Goal: Task Accomplishment & Management: Manage account settings

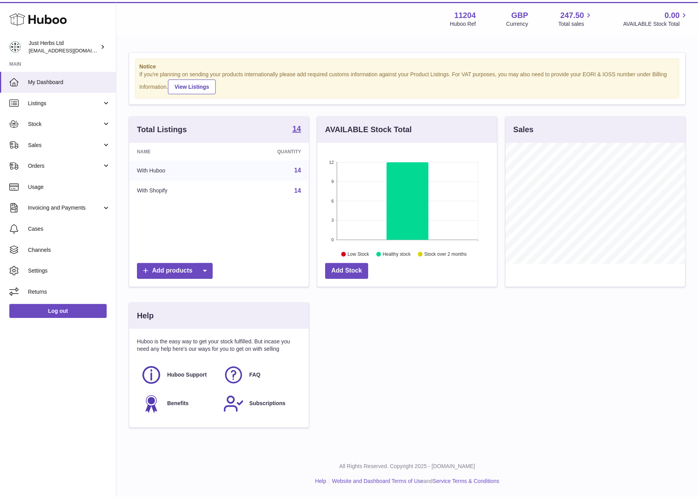
scroll to position [122, 181]
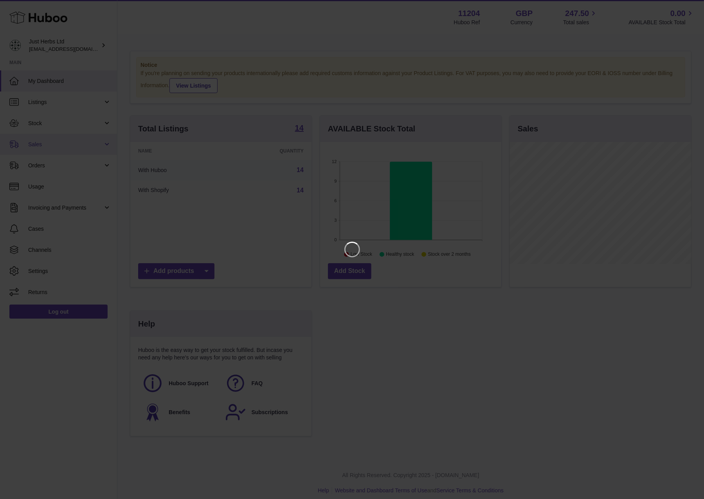
click at [58, 120] on iframe at bounding box center [352, 250] width 672 height 468
click at [688, 7] on icon "Close" at bounding box center [683, 6] width 9 height 9
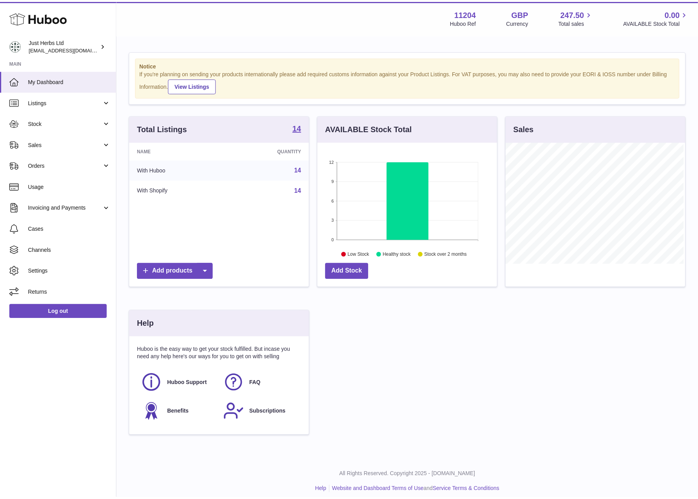
scroll to position [391040, 390983]
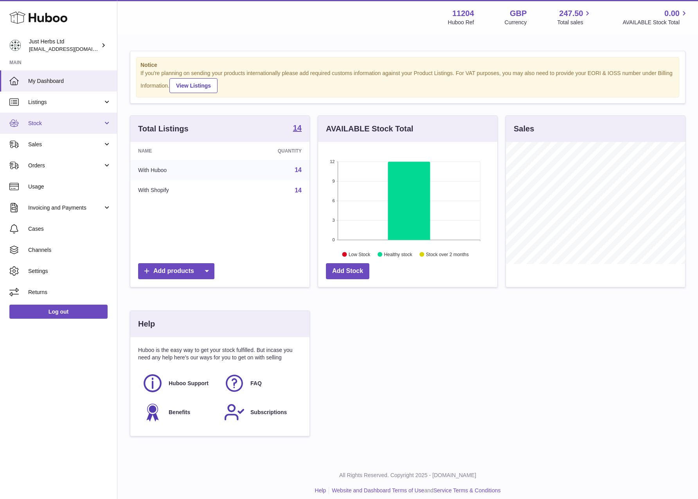
click at [63, 117] on link "Stock" at bounding box center [58, 123] width 117 height 21
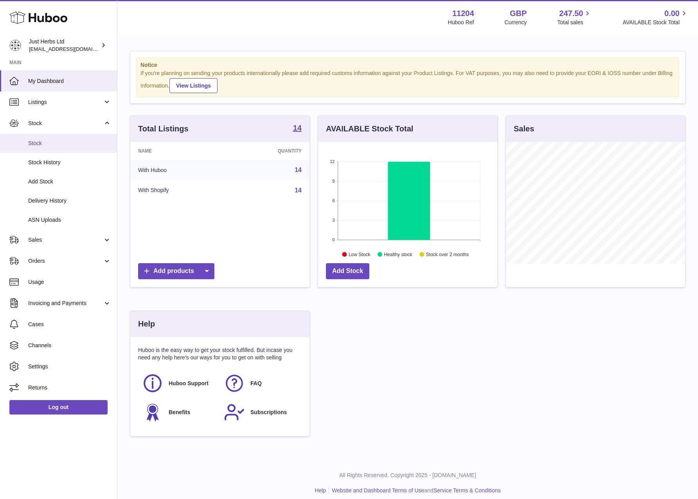
click at [61, 138] on link "Stock" at bounding box center [58, 143] width 117 height 19
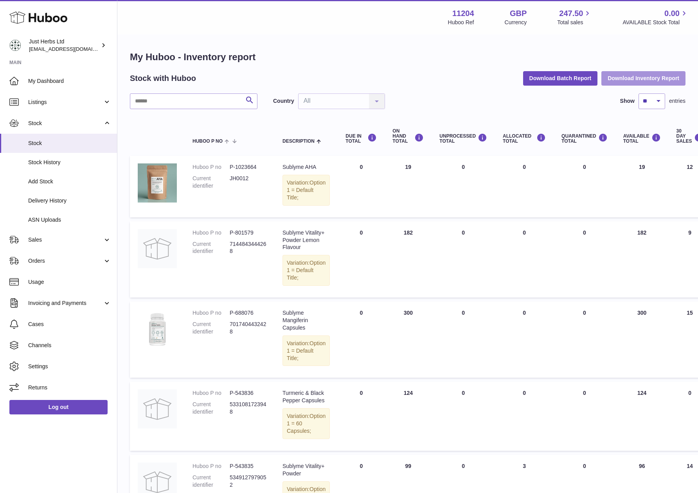
click at [666, 80] on button "Download Inventory Report" at bounding box center [643, 78] width 84 height 14
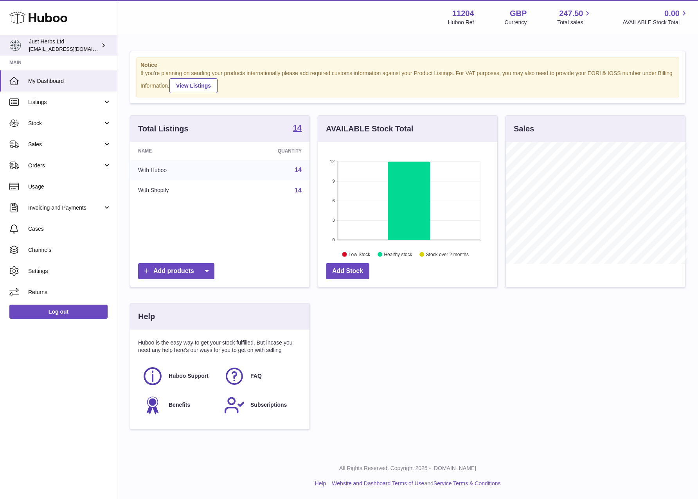
scroll to position [391040, 390983]
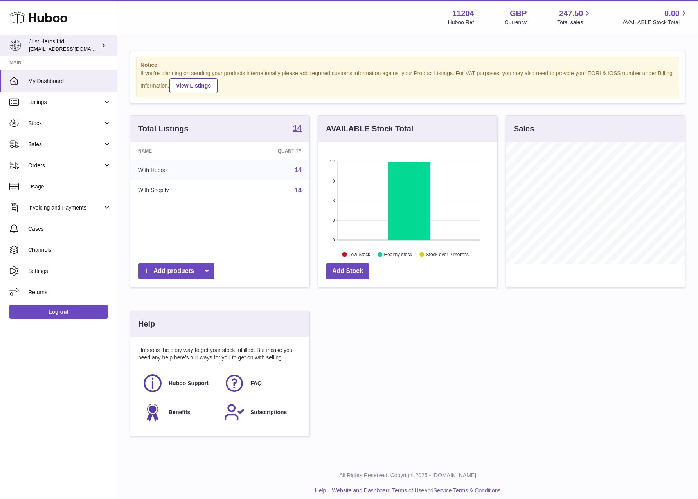
drag, startPoint x: 48, startPoint y: 47, endPoint x: 56, endPoint y: 50, distance: 9.2
click at [48, 47] on span "[EMAIL_ADDRESS][DOMAIN_NAME]" at bounding box center [72, 49] width 86 height 6
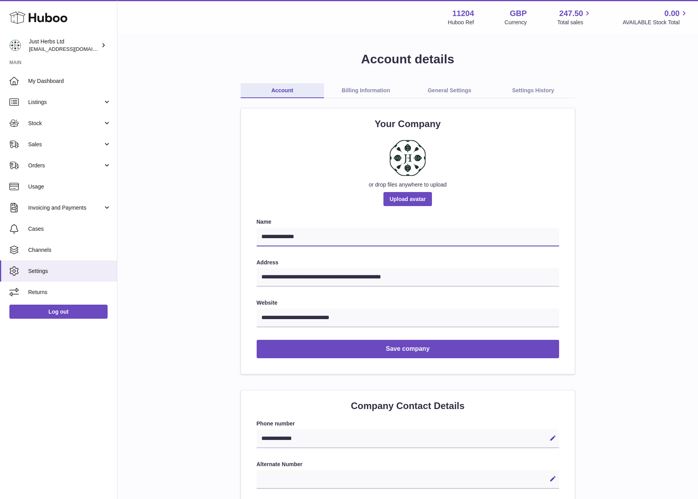
drag, startPoint x: 323, startPoint y: 237, endPoint x: 195, endPoint y: 228, distance: 128.2
drag, startPoint x: 448, startPoint y: 11, endPoint x: 477, endPoint y: 14, distance: 28.8
click at [477, 14] on div "11204 Huboo Ref GBP Currency 247.50 Total sales 0.00 AVAILABLE Stock Total" at bounding box center [568, 17] width 241 height 18
copy strong "11204"
